Goal: Transaction & Acquisition: Purchase product/service

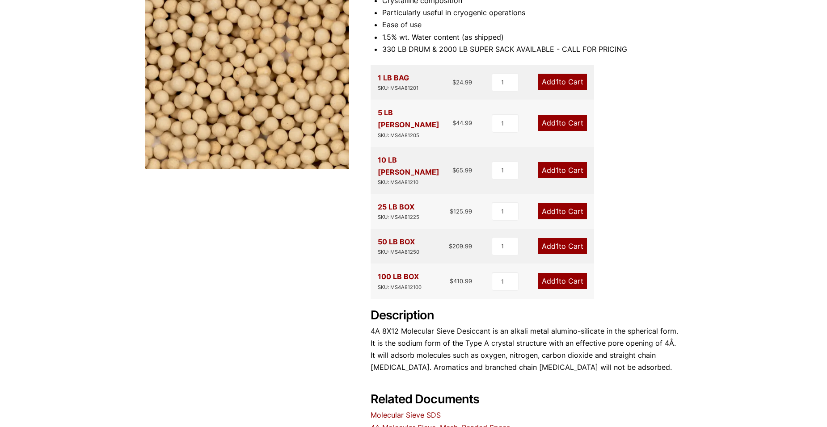
scroll to position [169, 0]
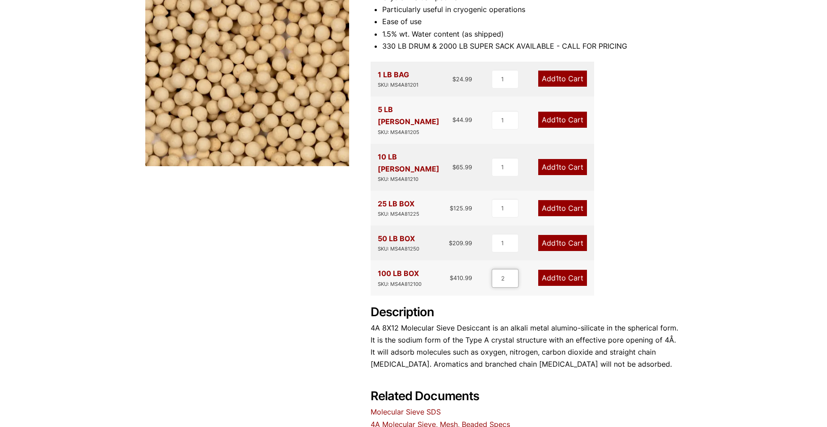
click at [374, 269] on input "2" at bounding box center [505, 278] width 27 height 19
click at [374, 269] on input "3" at bounding box center [504, 278] width 27 height 19
type input "4"
click at [374, 269] on input "4" at bounding box center [504, 278] width 27 height 19
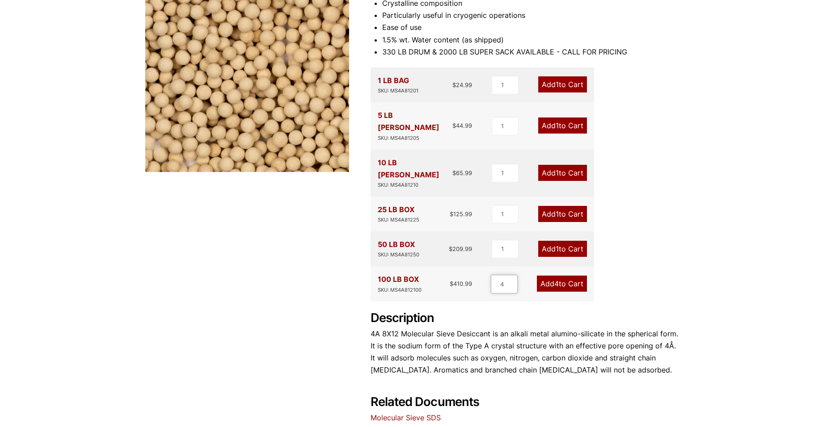
scroll to position [163, 0]
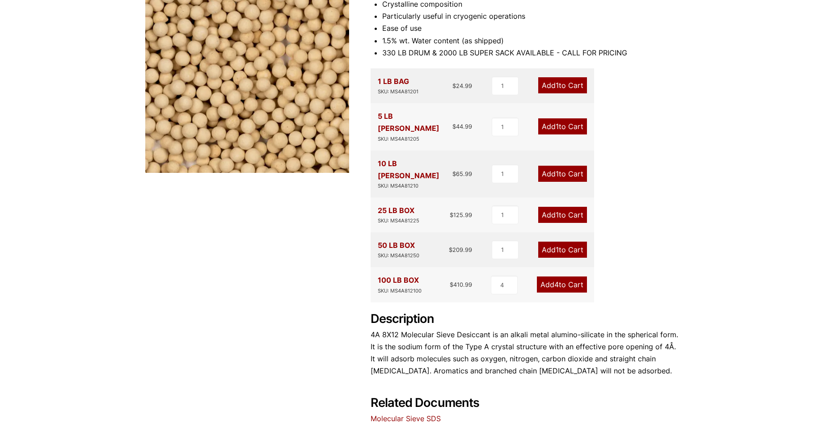
click at [374, 280] on span "4" at bounding box center [556, 284] width 4 height 9
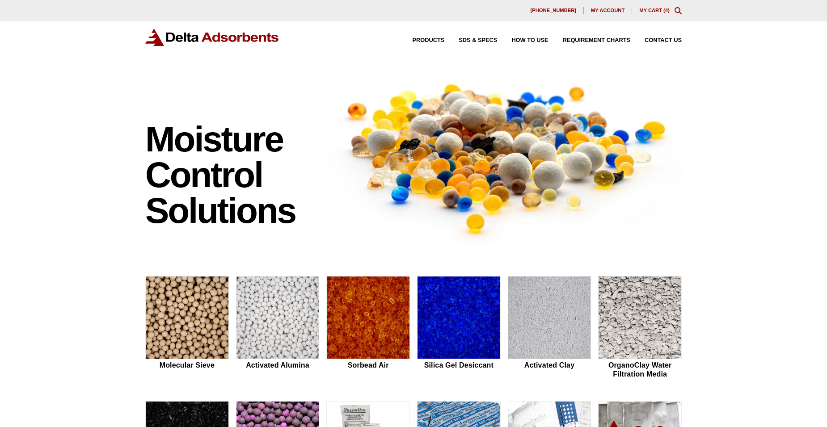
click at [595, 11] on span "My account" at bounding box center [608, 10] width 34 height 5
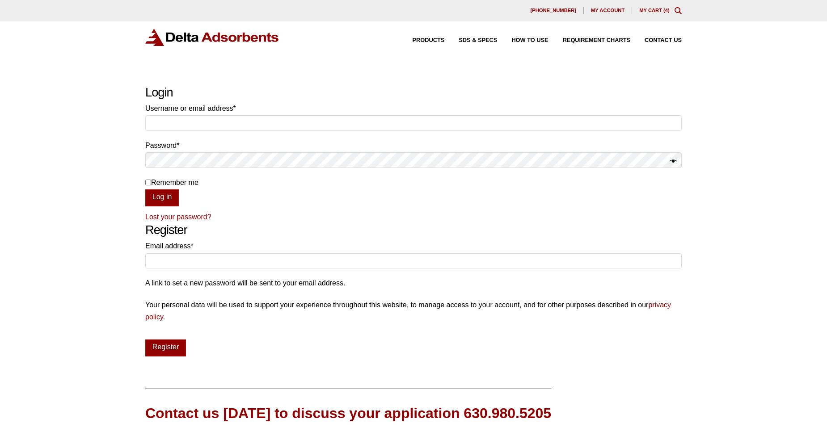
click at [656, 9] on link "My Cart ( 4 )" at bounding box center [654, 10] width 30 height 5
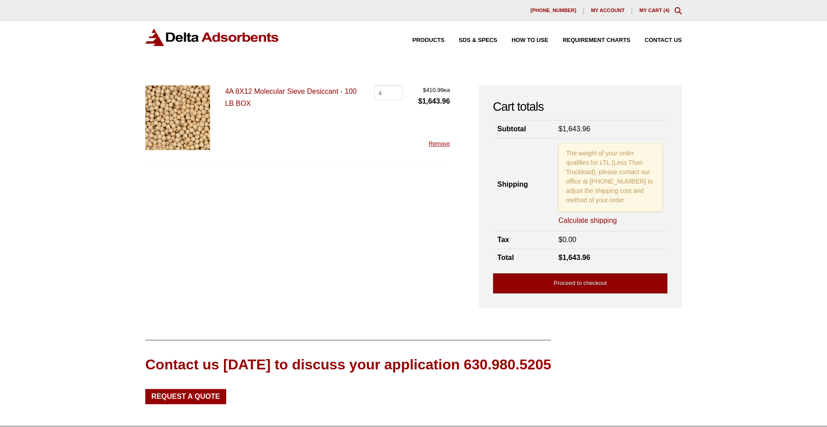
click at [600, 284] on link "Proceed to checkout" at bounding box center [580, 284] width 174 height 20
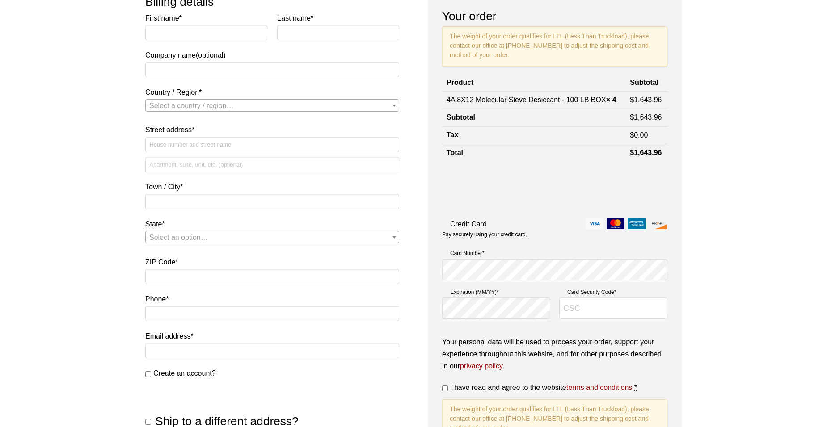
scroll to position [90, 0]
